Goal: Task Accomplishment & Management: Use online tool/utility

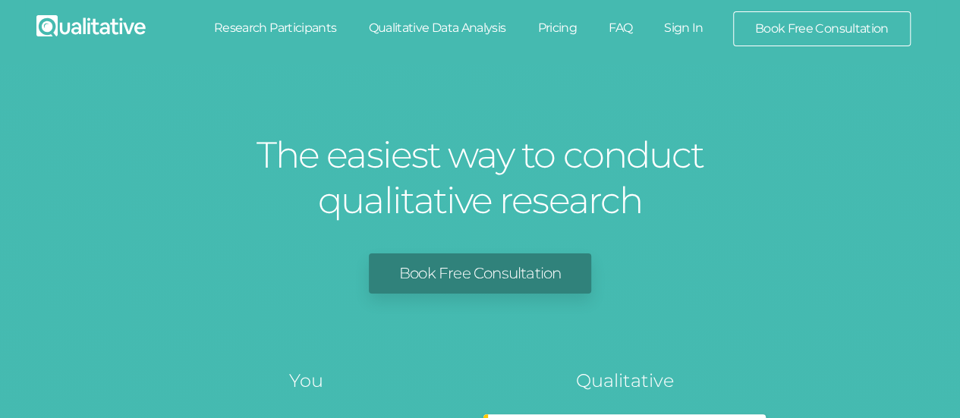
click at [704, 25] on link "Sign In" at bounding box center [683, 27] width 71 height 33
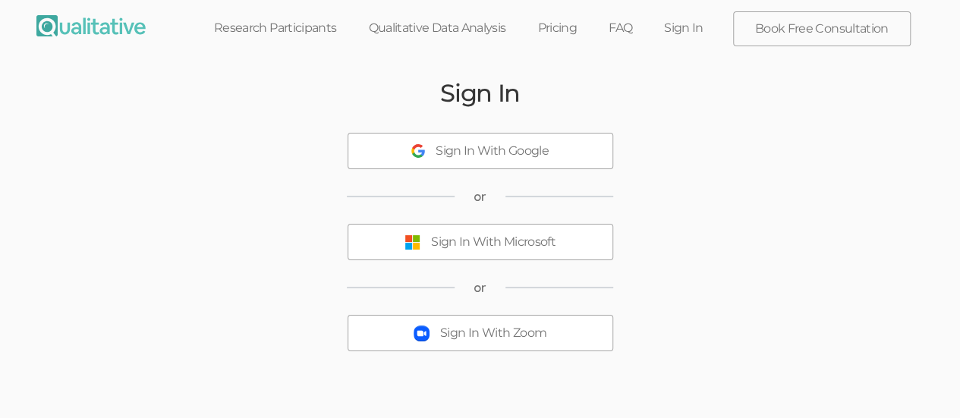
click at [549, 236] on div "Sign In With Microsoft" at bounding box center [493, 242] width 124 height 17
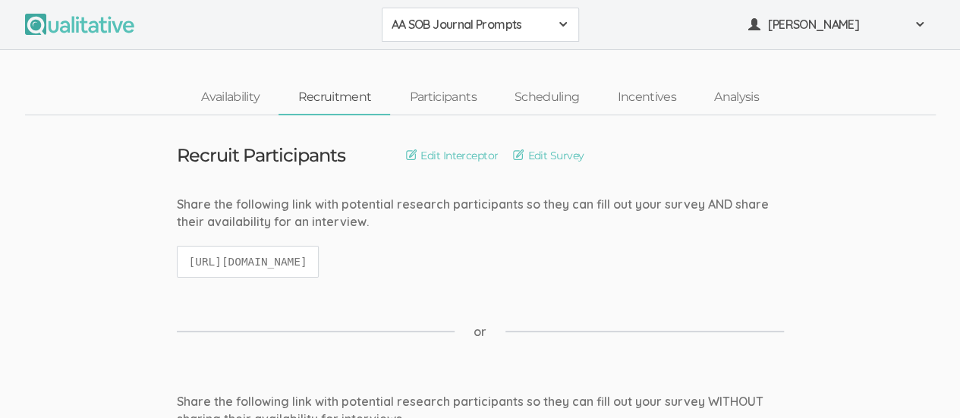
click at [561, 27] on span at bounding box center [563, 24] width 12 height 12
click at [514, 64] on span "African American Sense of Belonging" at bounding box center [480, 57] width 178 height 17
click at [545, 96] on link "Scheduling" at bounding box center [546, 97] width 103 height 33
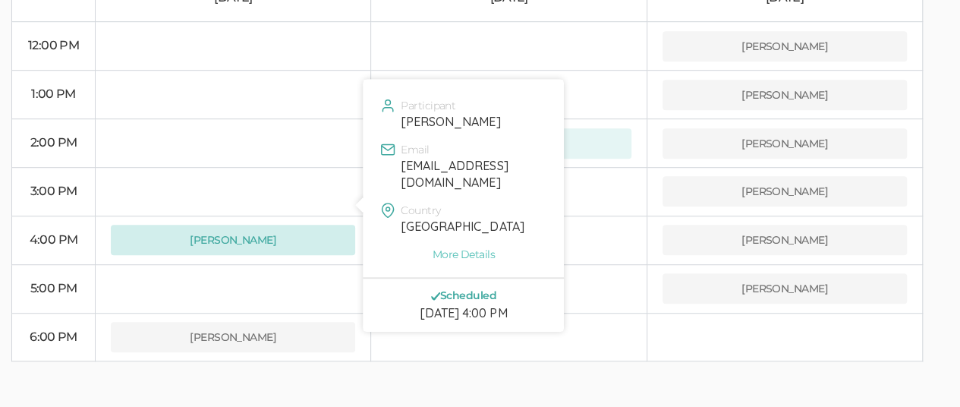
scroll to position [429, 0]
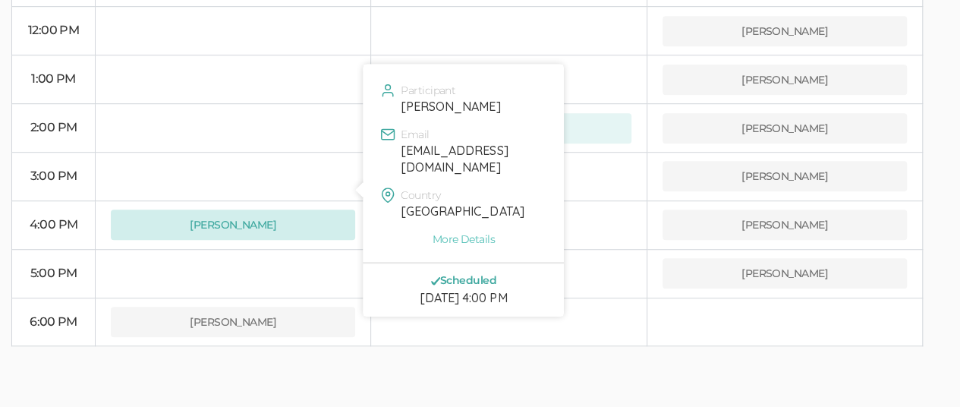
click at [233, 209] on button "Isaiah Brunson" at bounding box center [233, 224] width 244 height 30
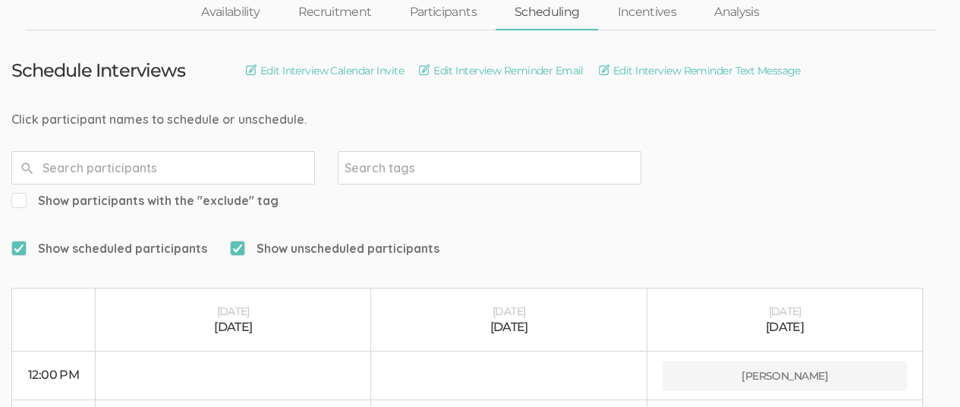
scroll to position [0, 0]
